Goal: Task Accomplishment & Management: Manage account settings

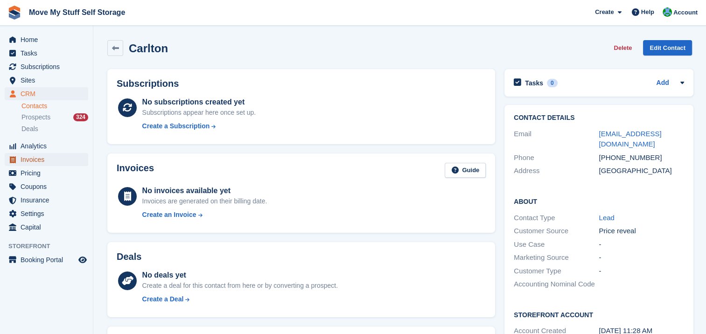
click at [42, 162] on span "Invoices" at bounding box center [49, 159] width 56 height 13
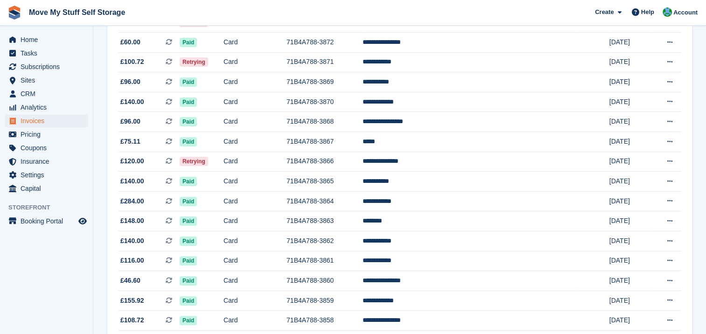
scroll to position [205, 0]
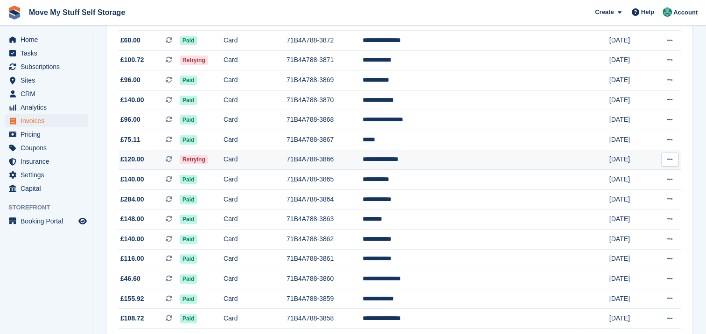
click at [428, 160] on td "**********" at bounding box center [470, 160] width 215 height 20
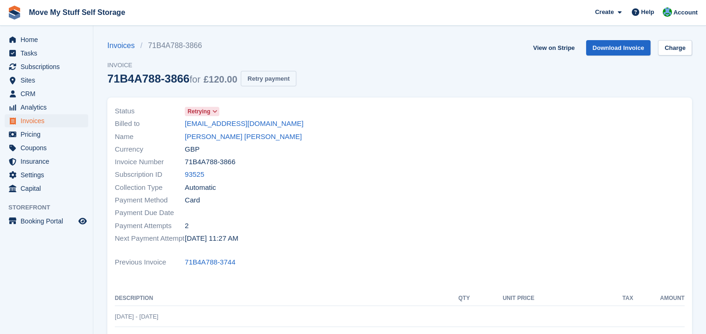
click at [250, 78] on button "Retry payment" at bounding box center [268, 78] width 55 height 15
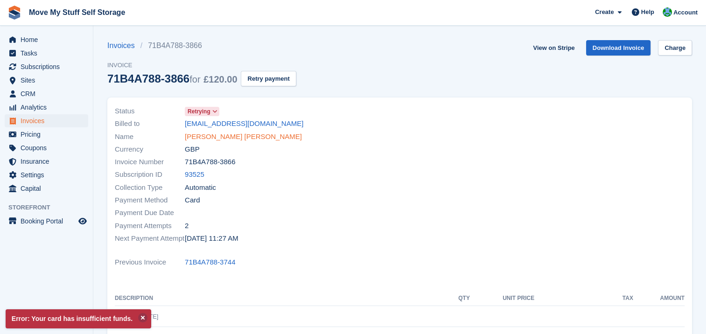
click at [206, 136] on link "Tia Brooke Penn" at bounding box center [243, 137] width 117 height 11
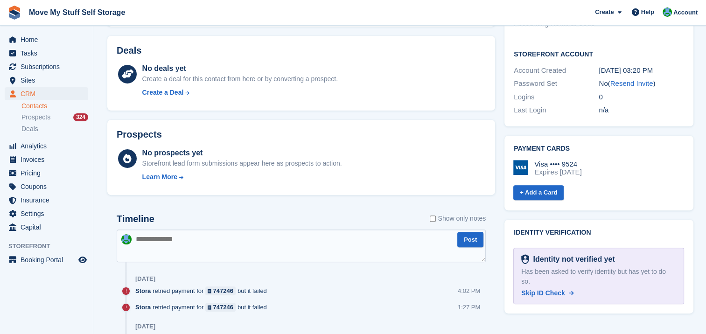
scroll to position [294, 0]
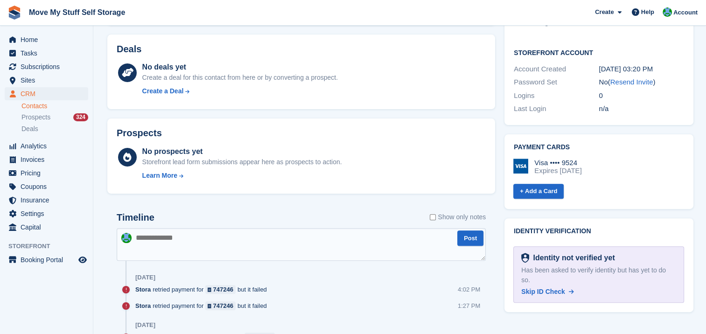
click at [148, 242] on textarea at bounding box center [301, 244] width 369 height 33
type textarea "**********"
click at [465, 237] on button "Post" at bounding box center [471, 238] width 26 height 15
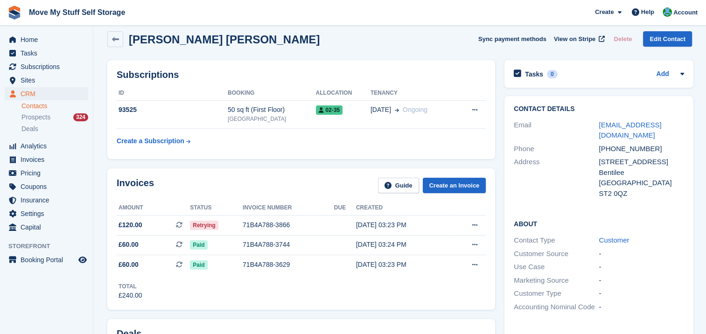
scroll to position [0, 0]
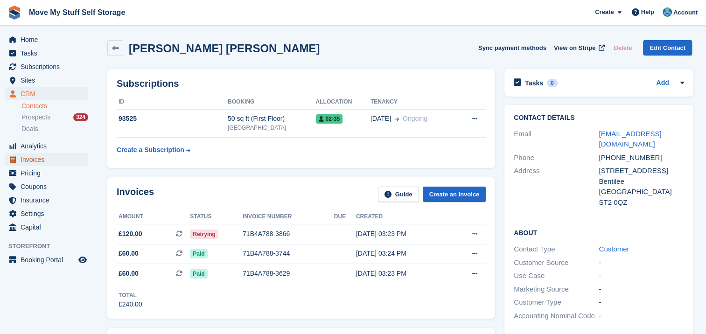
click at [35, 157] on span "Invoices" at bounding box center [49, 159] width 56 height 13
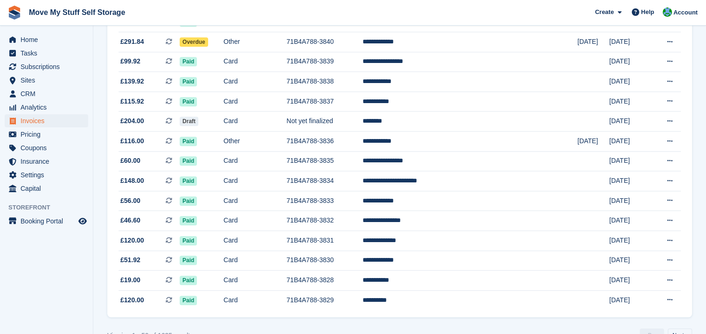
scroll to position [867, 0]
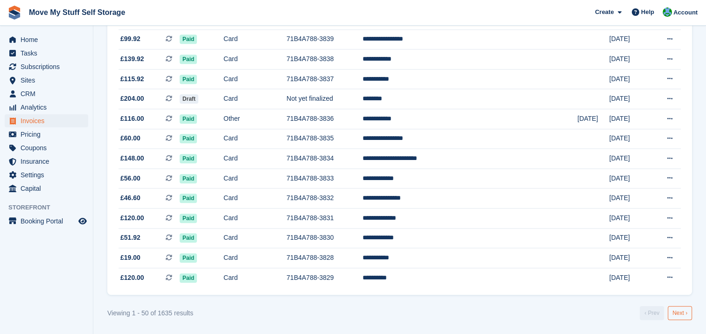
click at [679, 314] on link "Next ›" at bounding box center [680, 313] width 24 height 14
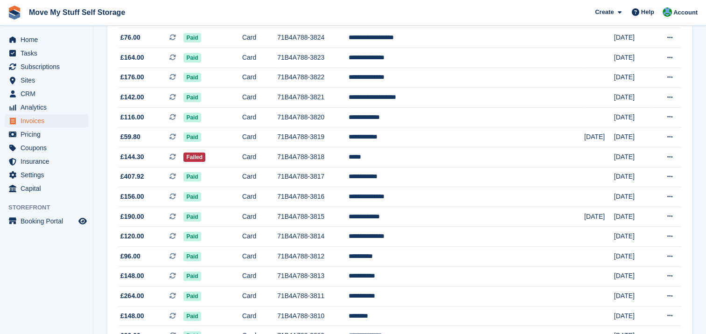
scroll to position [187, 0]
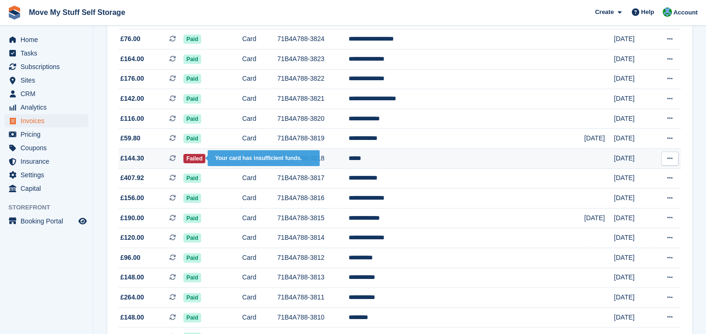
click at [205, 158] on span "Failed" at bounding box center [194, 158] width 22 height 9
click at [401, 160] on tr "£144.30 This is a recurring subscription invoice. Failed Card 71B4A788-3818 ***…" at bounding box center [400, 159] width 563 height 20
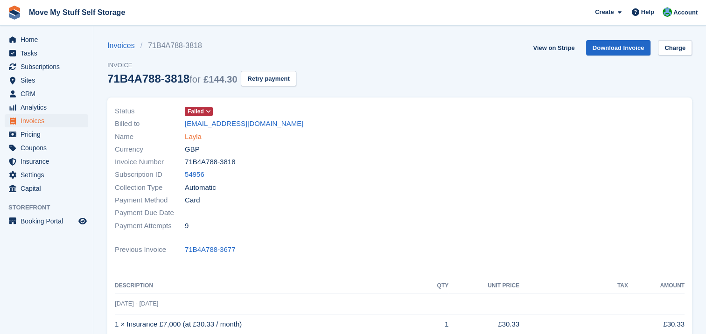
click at [187, 138] on link "Layla" at bounding box center [193, 137] width 17 height 11
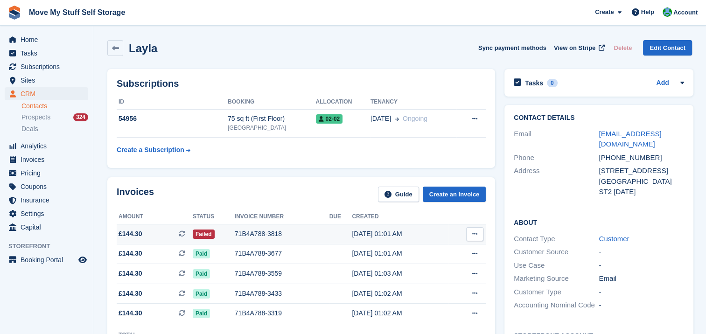
click at [242, 233] on div "71B4A788-3818" at bounding box center [282, 234] width 95 height 10
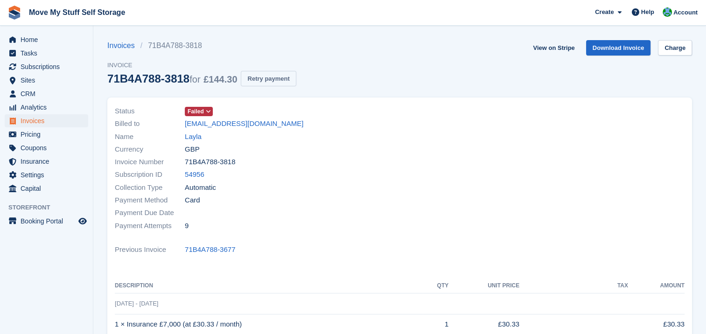
click at [261, 81] on button "Retry payment" at bounding box center [268, 78] width 55 height 15
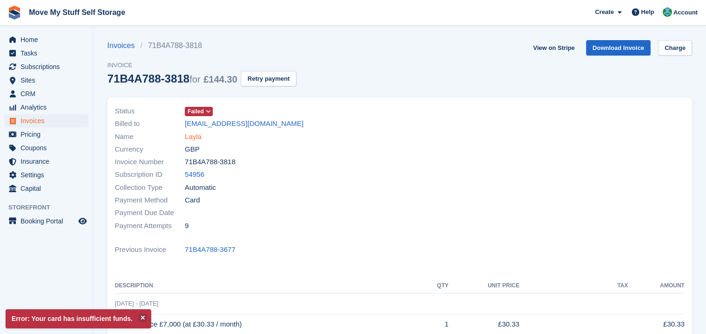
click at [192, 136] on link "Layla" at bounding box center [193, 137] width 17 height 11
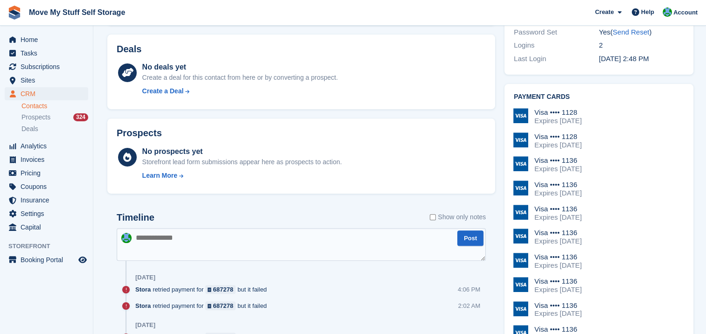
scroll to position [411, 0]
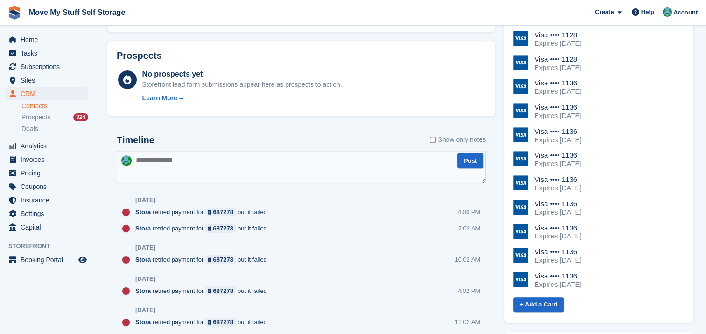
click at [179, 161] on textarea at bounding box center [301, 167] width 369 height 33
type textarea "**********"
click at [469, 162] on button "Post" at bounding box center [471, 160] width 26 height 15
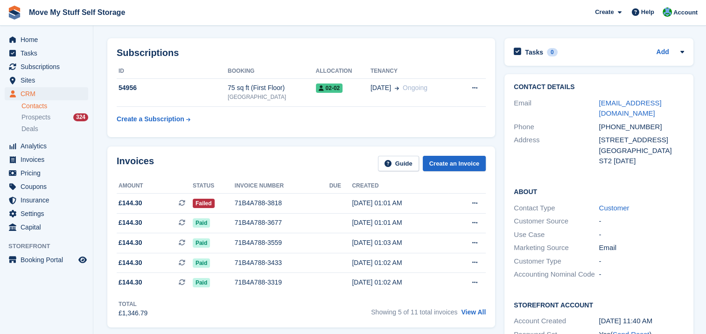
scroll to position [34, 0]
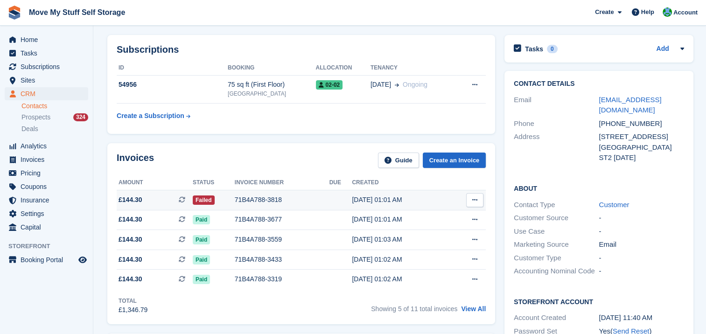
click at [474, 199] on icon at bounding box center [474, 200] width 5 height 6
click at [435, 217] on p "Download PDF" at bounding box center [438, 218] width 81 height 12
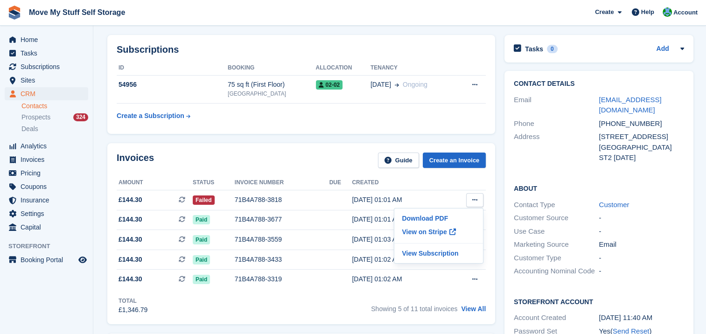
click at [445, 55] on div "Subscriptions ID Booking Allocation Tenancy 54956 75 sq ft (First Floor) Stoke-…" at bounding box center [301, 84] width 388 height 99
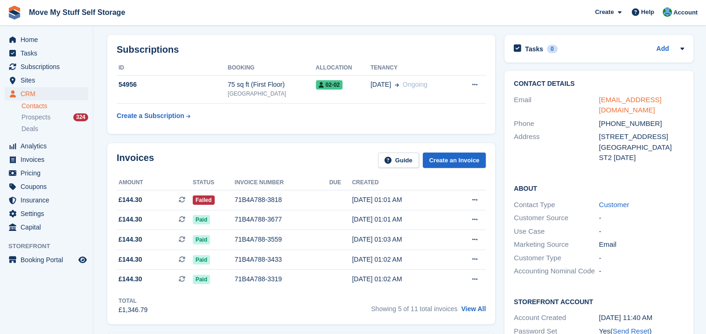
click at [620, 99] on link "laylaparkes9@gmail.com" at bounding box center [630, 105] width 63 height 19
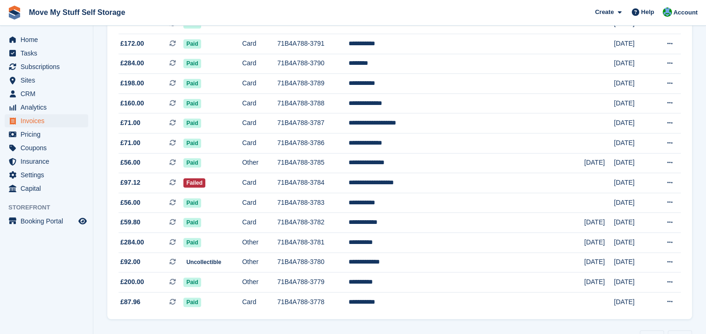
scroll to position [867, 0]
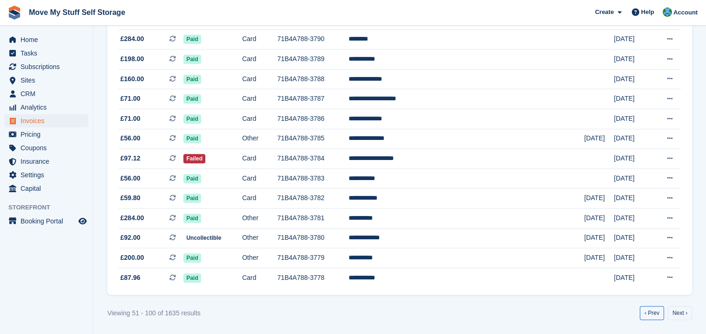
click at [647, 315] on link "‹ Prev" at bounding box center [652, 313] width 24 height 14
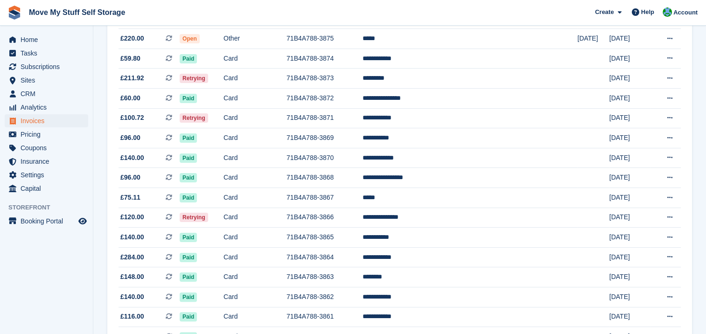
scroll to position [138, 0]
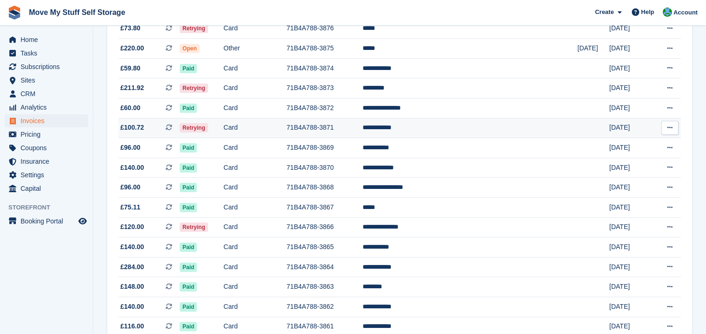
click at [207, 131] on span "Retrying" at bounding box center [194, 127] width 28 height 9
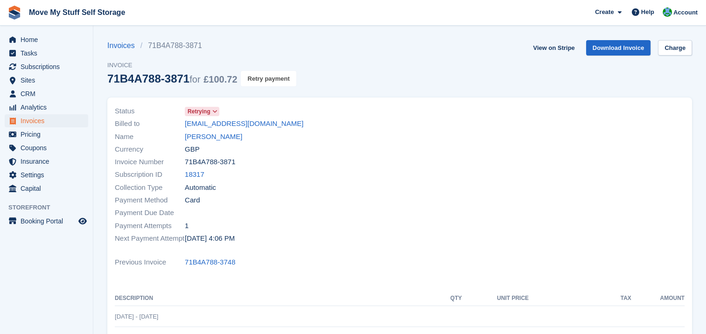
drag, startPoint x: 252, startPoint y: 79, endPoint x: 398, endPoint y: 28, distance: 155.3
click at [252, 79] on button "Retry payment" at bounding box center [268, 78] width 55 height 15
click at [211, 136] on link "[PERSON_NAME]" at bounding box center [213, 137] width 57 height 11
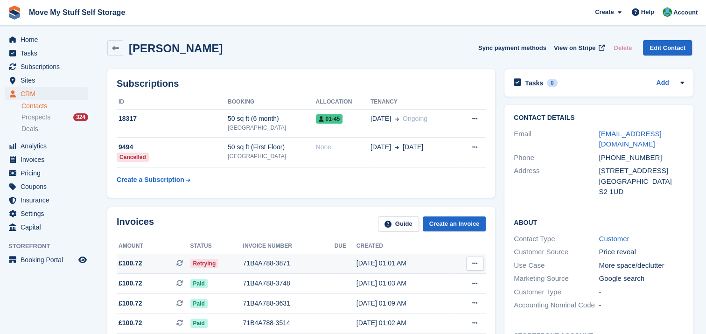
click at [472, 261] on icon at bounding box center [474, 264] width 5 height 6
click at [433, 281] on p "Download PDF" at bounding box center [438, 282] width 81 height 12
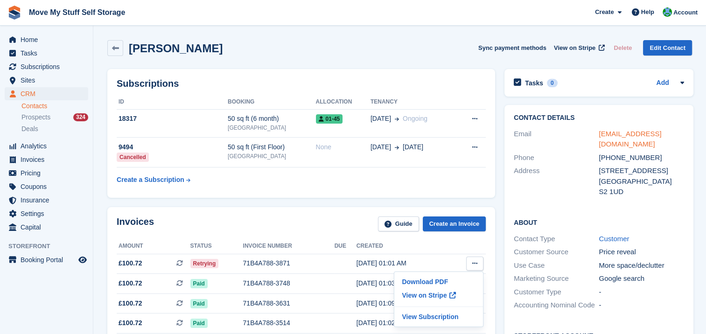
click at [637, 133] on link "[EMAIL_ADDRESS][DOMAIN_NAME]" at bounding box center [630, 139] width 63 height 19
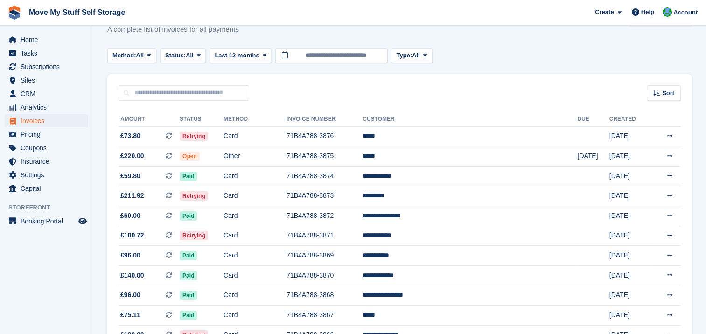
scroll to position [17, 0]
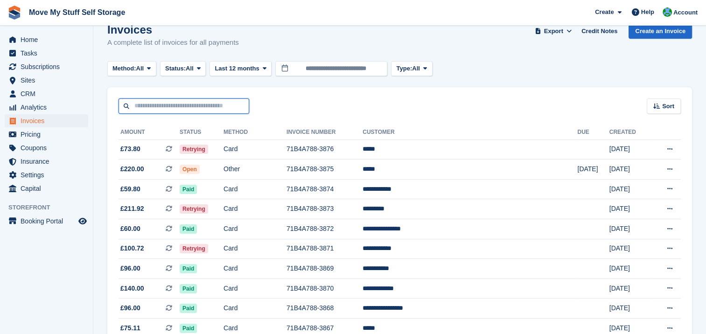
click at [142, 108] on input "text" at bounding box center [184, 106] width 131 height 15
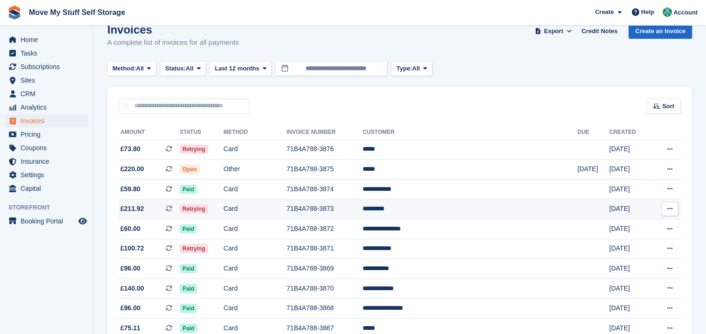
click at [208, 210] on span "Retrying" at bounding box center [194, 208] width 28 height 9
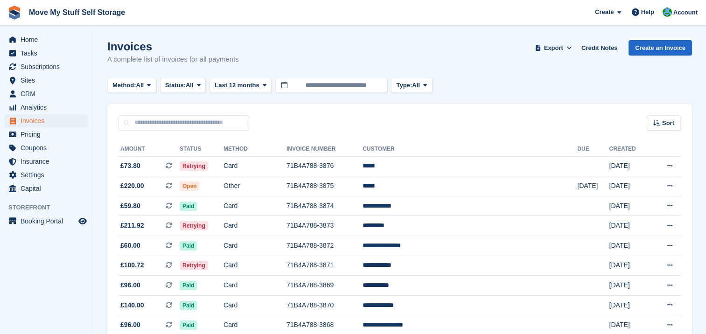
scroll to position [17, 0]
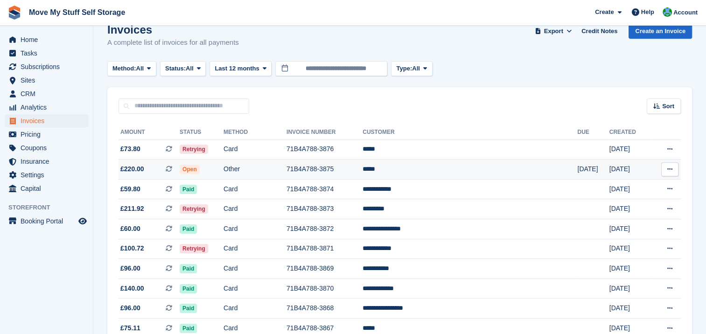
click at [431, 170] on td "*****" at bounding box center [470, 170] width 215 height 20
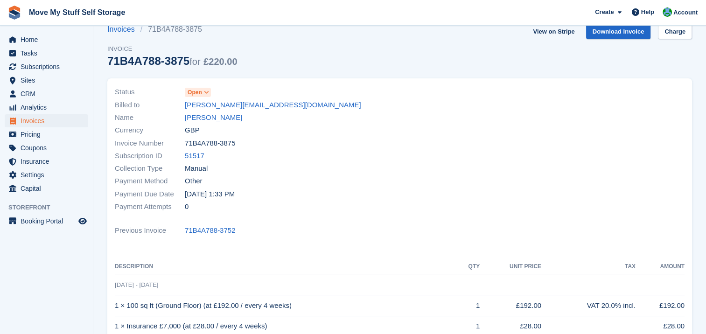
scroll to position [13, 0]
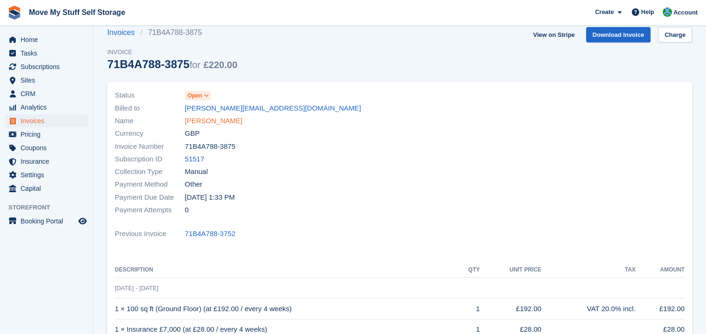
click at [194, 122] on link "[PERSON_NAME]" at bounding box center [213, 121] width 57 height 11
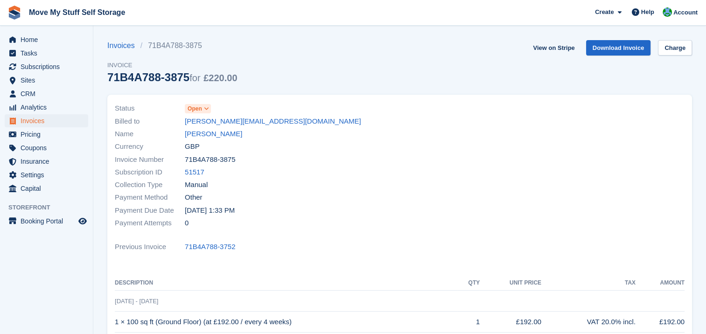
scroll to position [13, 0]
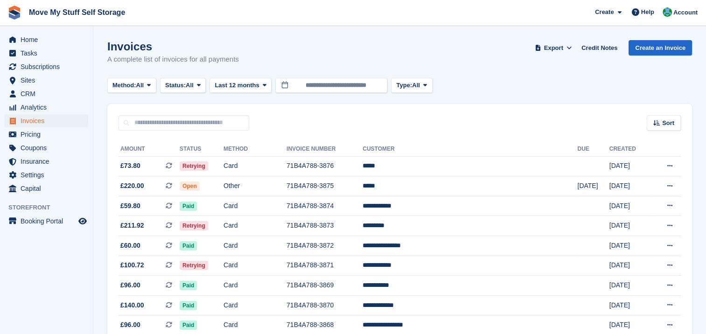
scroll to position [7, 0]
